Goal: Task Accomplishment & Management: Manage account settings

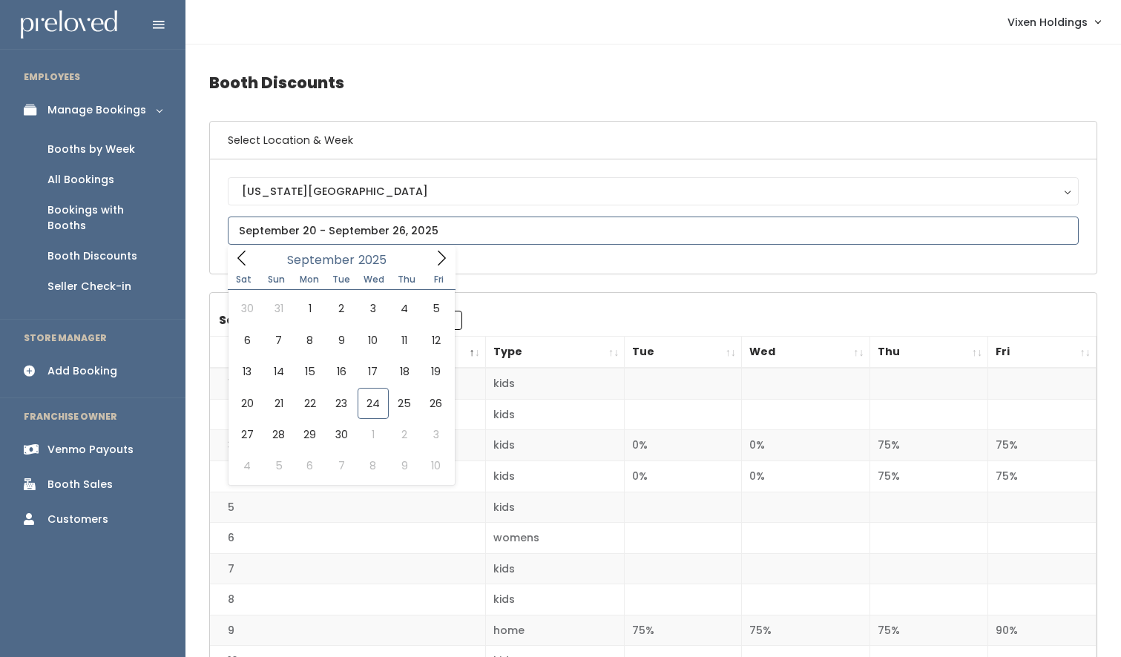
click at [272, 231] on input "text" at bounding box center [653, 231] width 851 height 28
type input "September 20 to September 26"
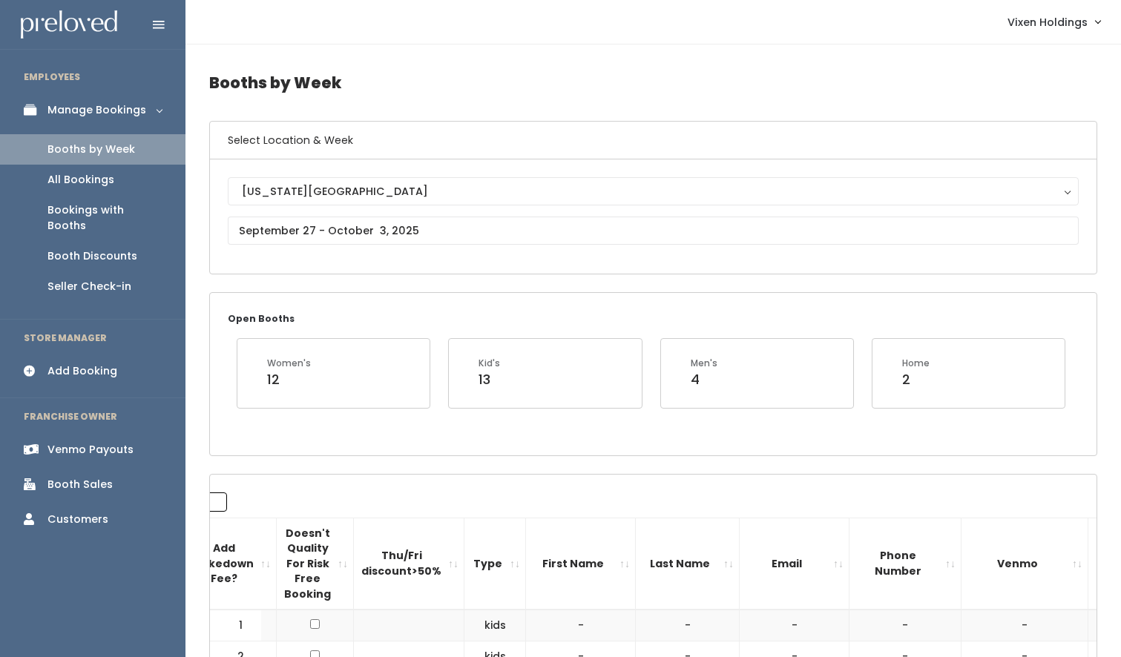
click at [115, 151] on div "Booths by Week" at bounding box center [91, 150] width 88 height 16
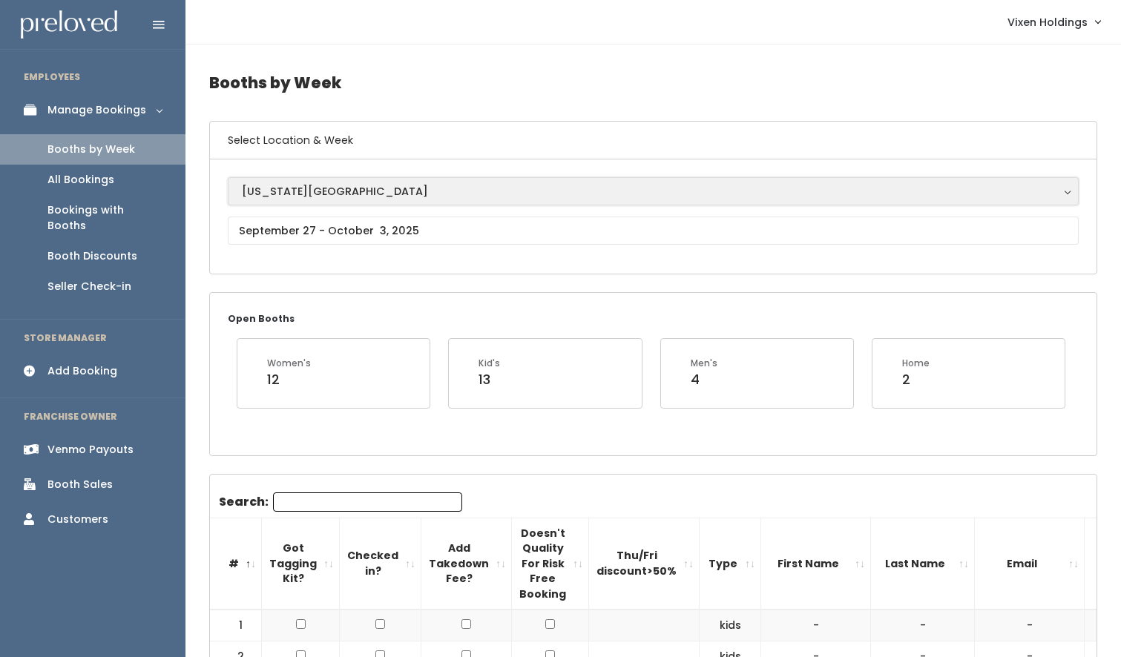
click at [295, 188] on div "[US_STATE][GEOGRAPHIC_DATA]" at bounding box center [653, 191] width 823 height 16
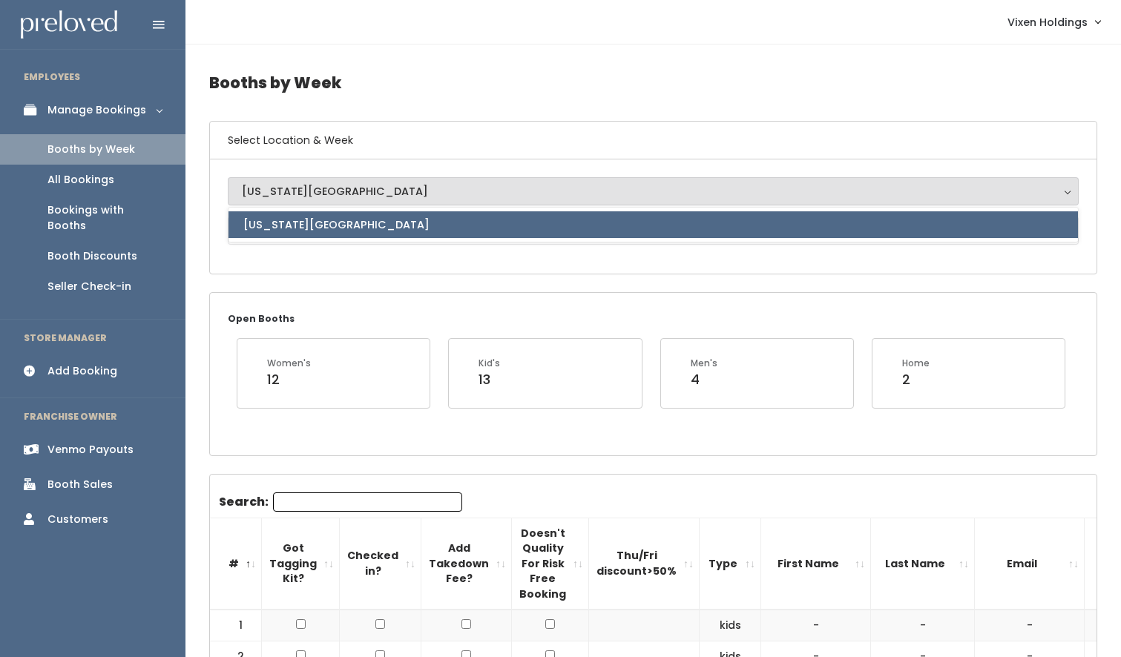
click at [272, 267] on div "Oklahoma City Oklahoma City Oklahoma City" at bounding box center [653, 216] width 887 height 114
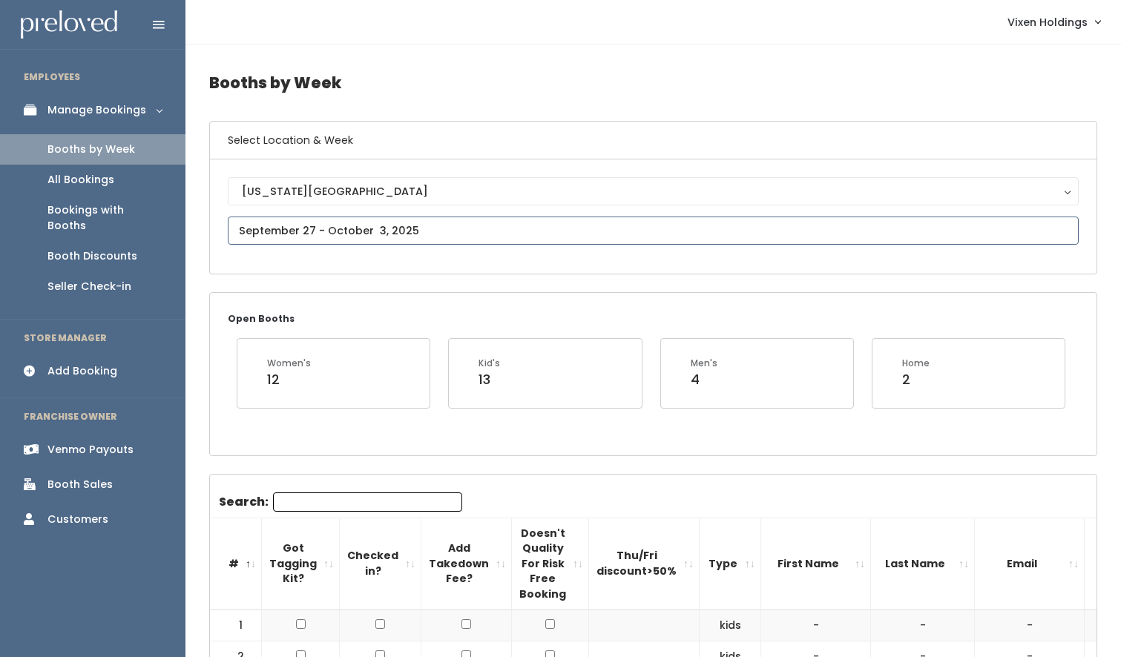
click at [274, 232] on input "text" at bounding box center [653, 231] width 851 height 28
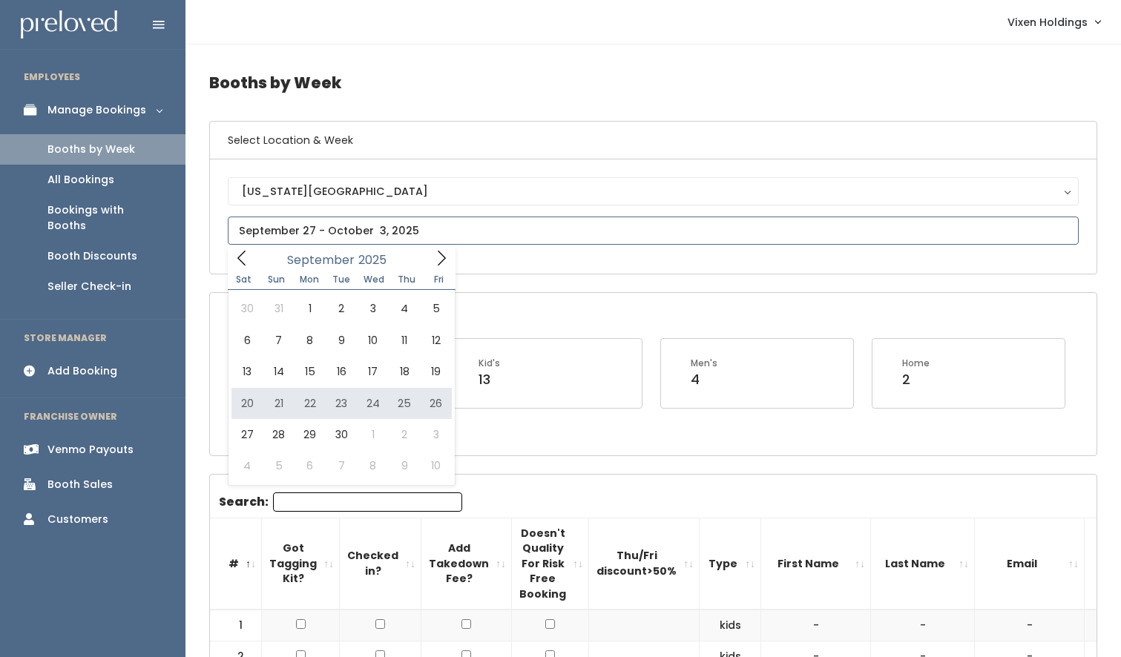
type input "September 20 to September 26"
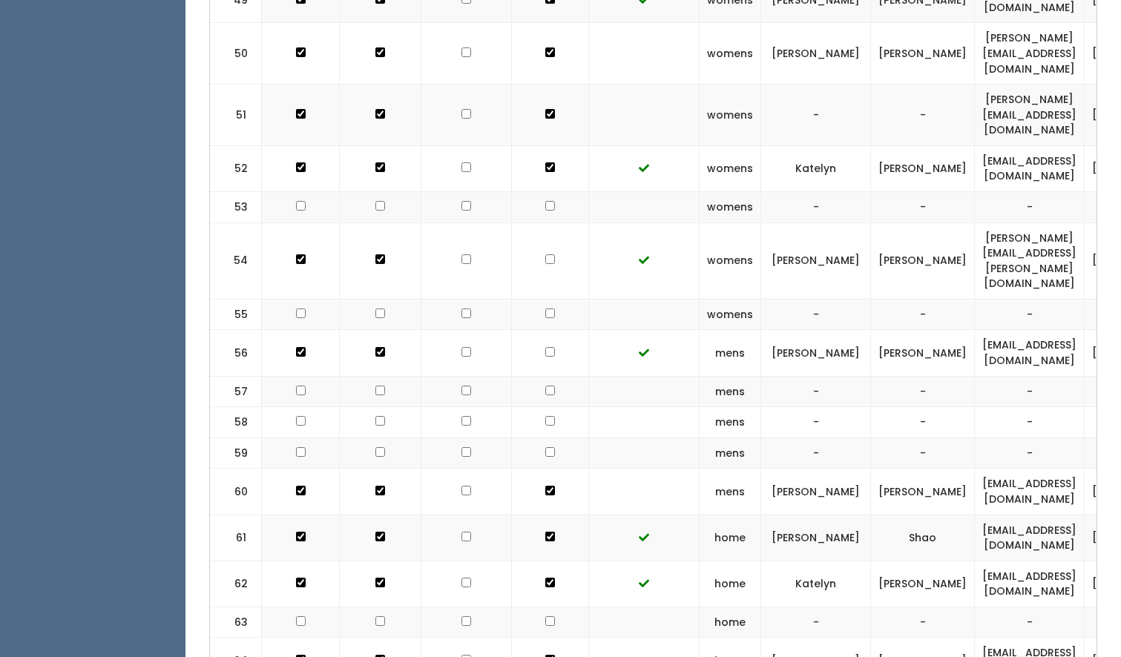
scroll to position [0, 298]
